Goal: Task Accomplishment & Management: Manage account settings

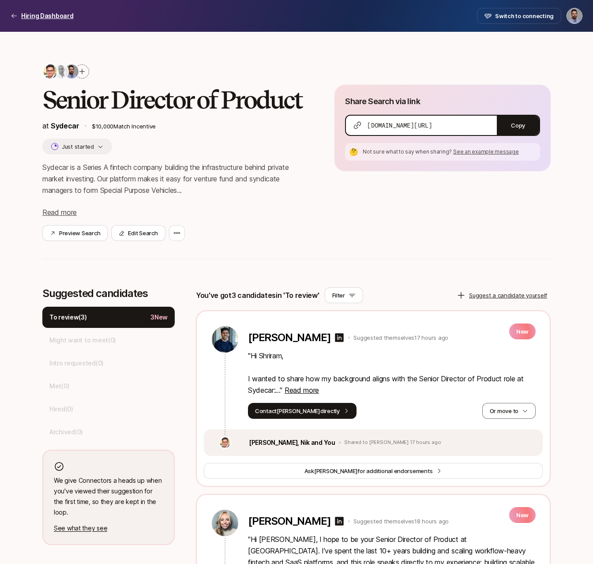
click at [33, 17] on p "Hiring Dashboard" at bounding box center [47, 16] width 52 height 11
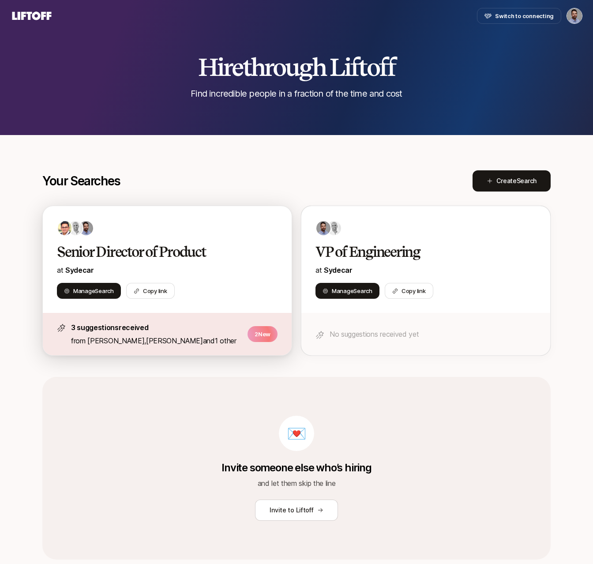
click at [229, 340] on p "from [PERSON_NAME] , [PERSON_NAME] and 1 other" at bounding box center [156, 340] width 171 height 11
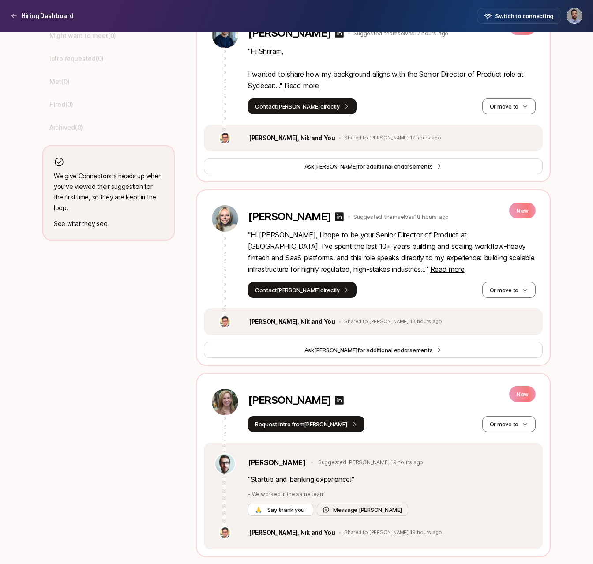
scroll to position [303, 0]
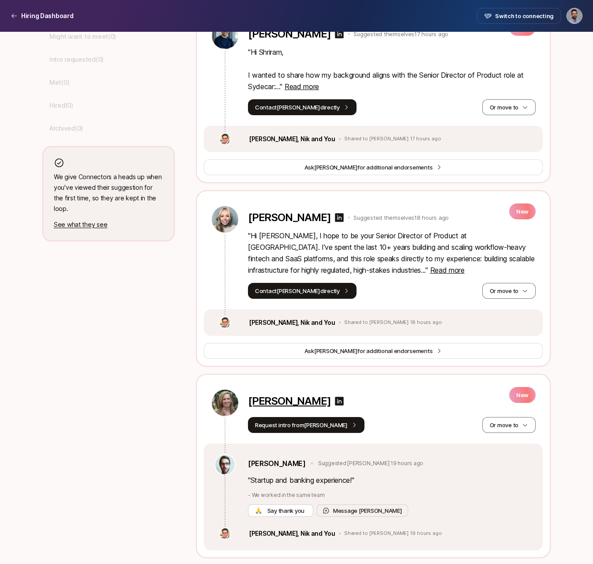
click at [283, 400] on p "[PERSON_NAME]" at bounding box center [289, 401] width 82 height 12
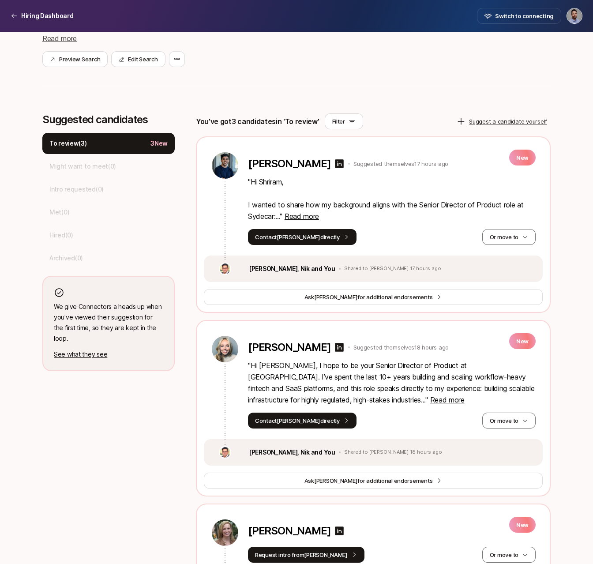
scroll to position [173, 0]
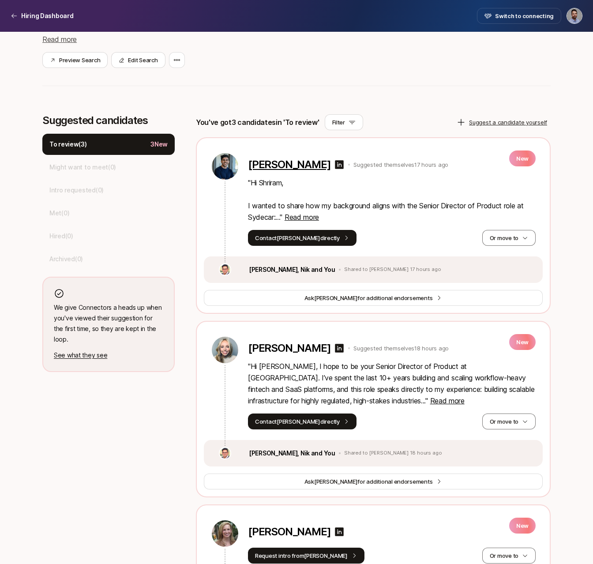
click at [276, 164] on p "[PERSON_NAME]" at bounding box center [289, 164] width 82 height 12
click at [269, 348] on p "[PERSON_NAME]" at bounding box center [289, 348] width 82 height 12
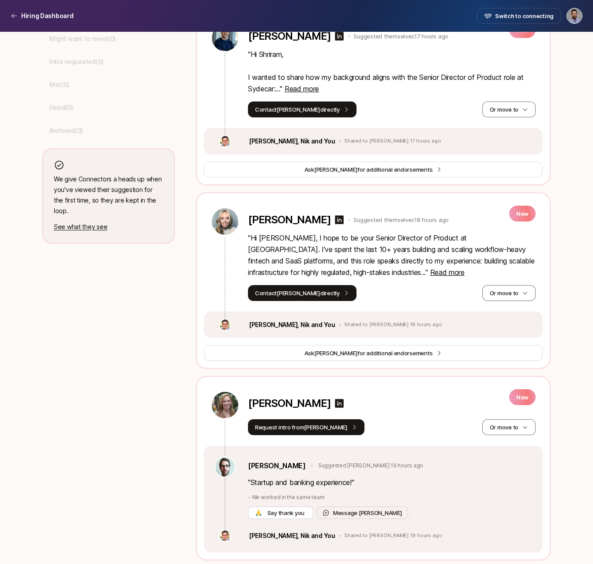
scroll to position [305, 0]
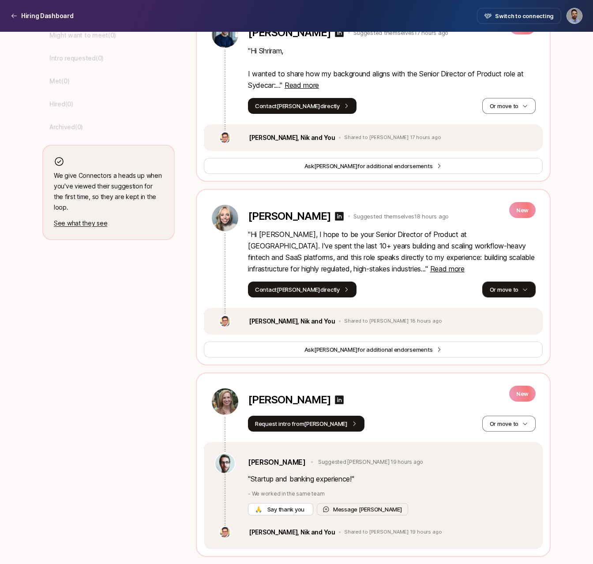
click at [526, 286] on icon "button" at bounding box center [525, 289] width 6 height 6
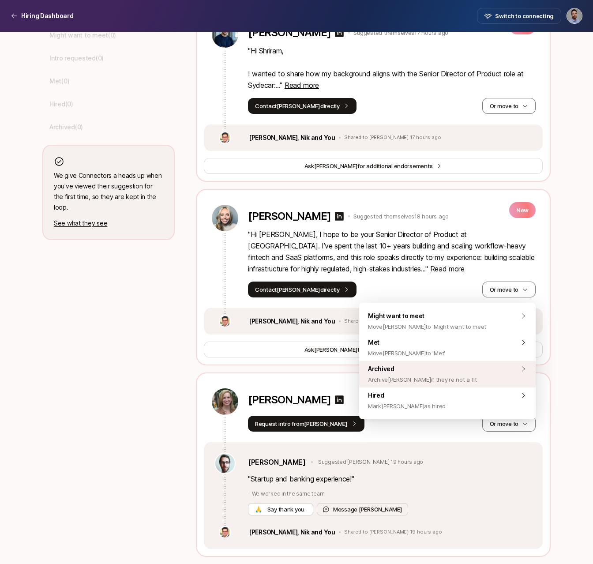
click at [445, 369] on div "Archived Archive [PERSON_NAME] if they're not a fit" at bounding box center [447, 374] width 176 height 26
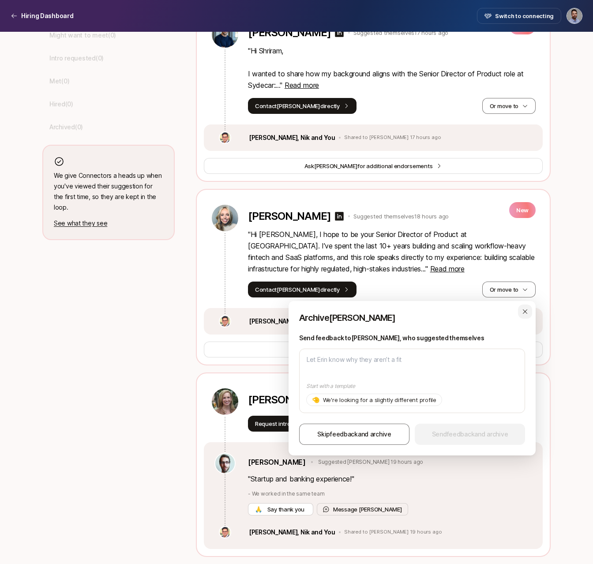
click at [524, 313] on icon "button" at bounding box center [524, 311] width 7 height 7
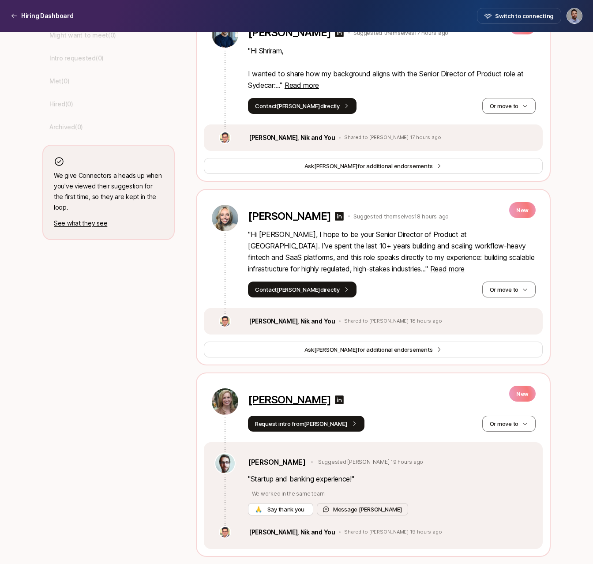
click at [277, 401] on p "[PERSON_NAME]" at bounding box center [289, 399] width 82 height 12
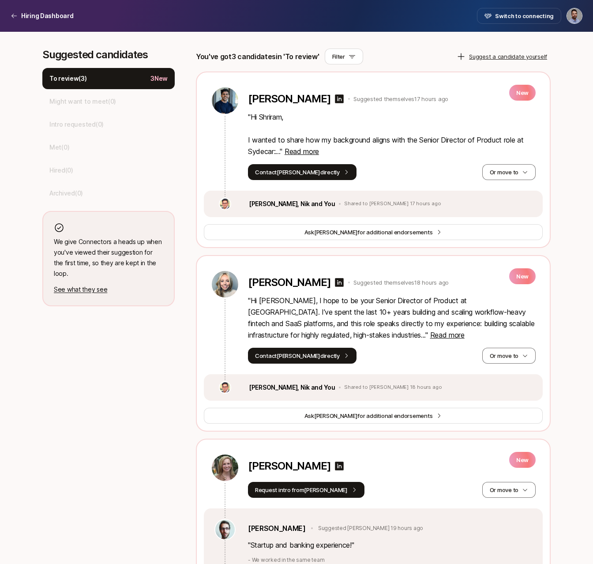
scroll to position [236, 0]
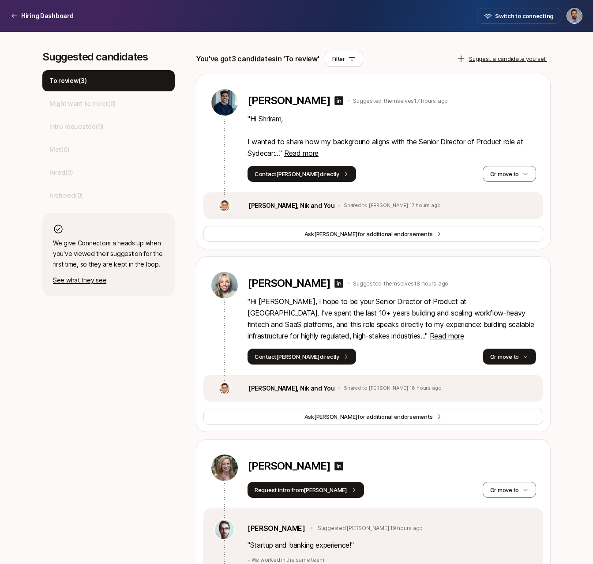
click at [523, 357] on icon "button" at bounding box center [525, 356] width 6 height 6
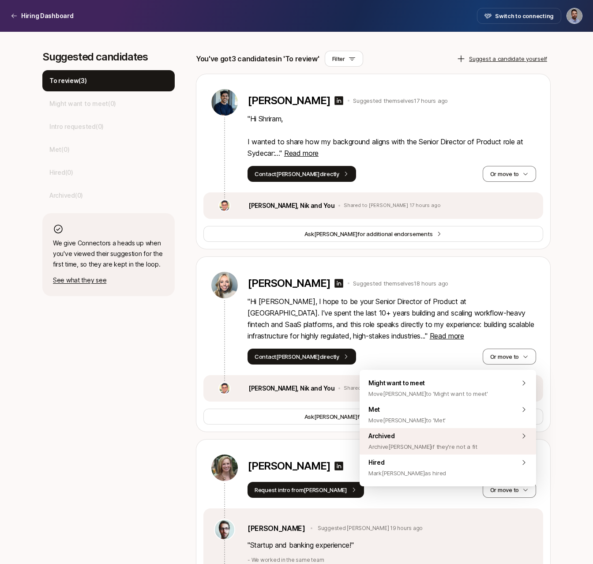
click at [475, 437] on div "Archived Archive [PERSON_NAME] if they're not a fit" at bounding box center [447, 441] width 176 height 26
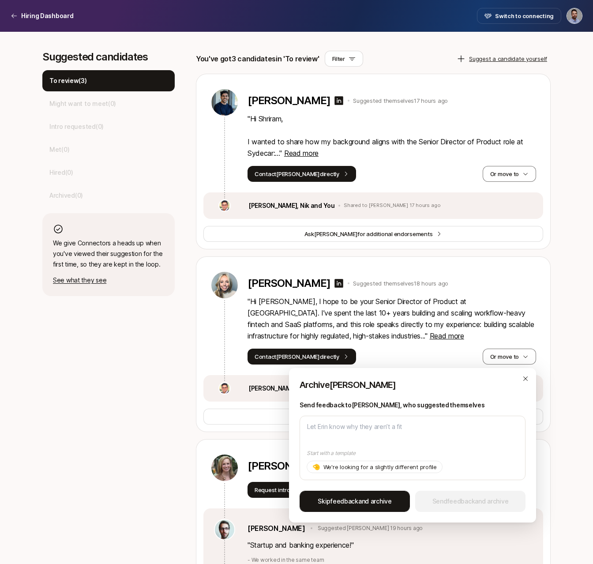
click at [355, 501] on span "feedback" at bounding box center [344, 500] width 28 height 7
type textarea "x"
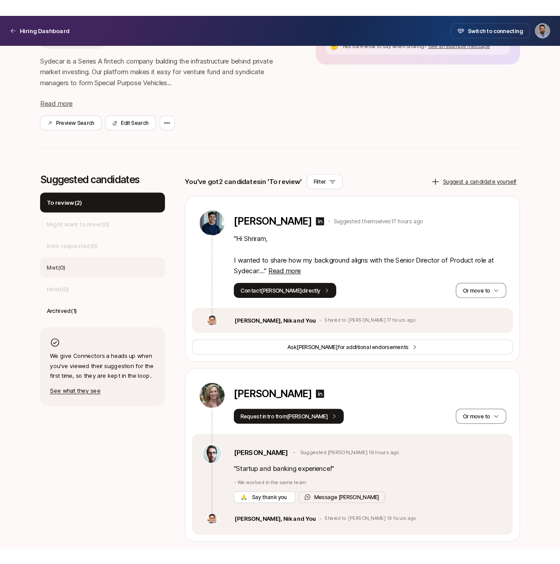
scroll to position [0, 0]
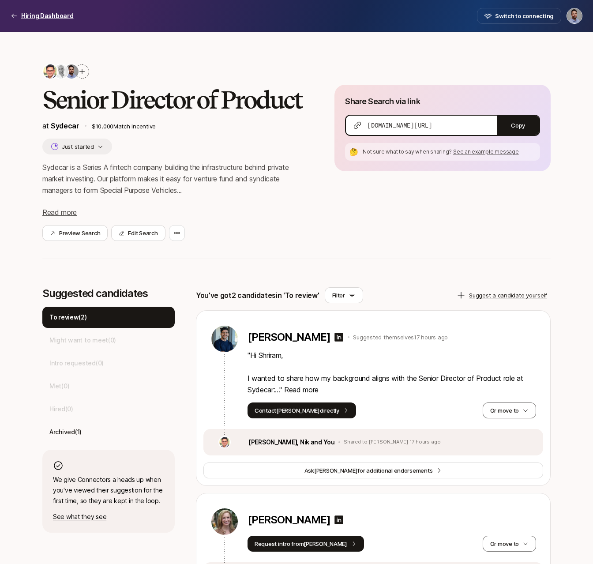
click at [37, 18] on p "Hiring Dashboard" at bounding box center [47, 16] width 52 height 11
